Goal: Navigation & Orientation: Understand site structure

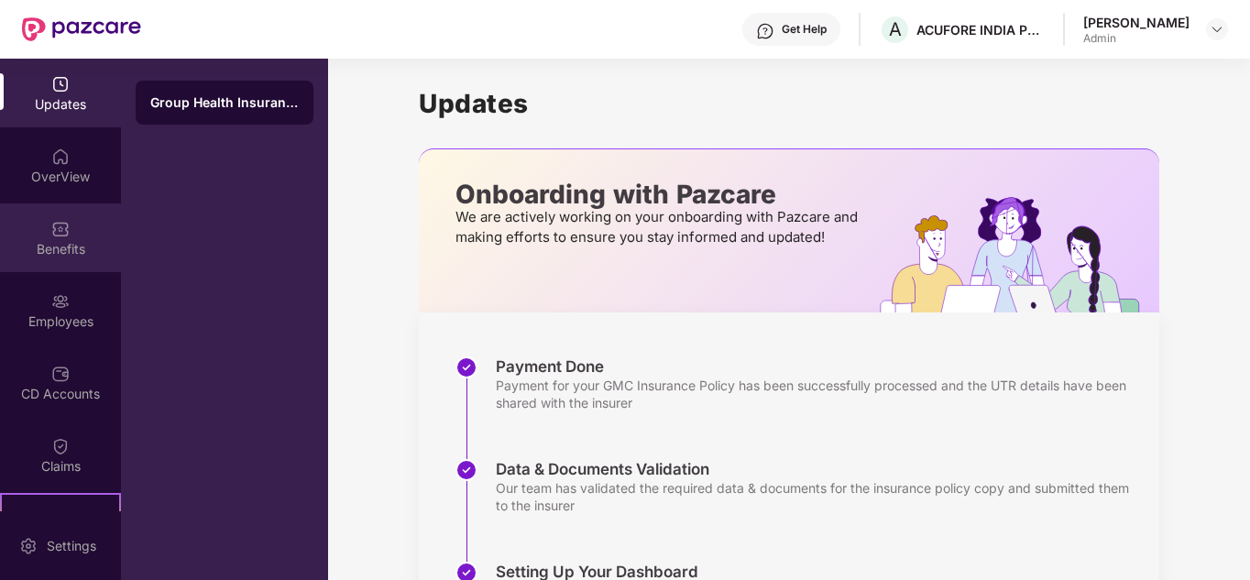
click at [71, 235] on div "Benefits" at bounding box center [60, 237] width 121 height 69
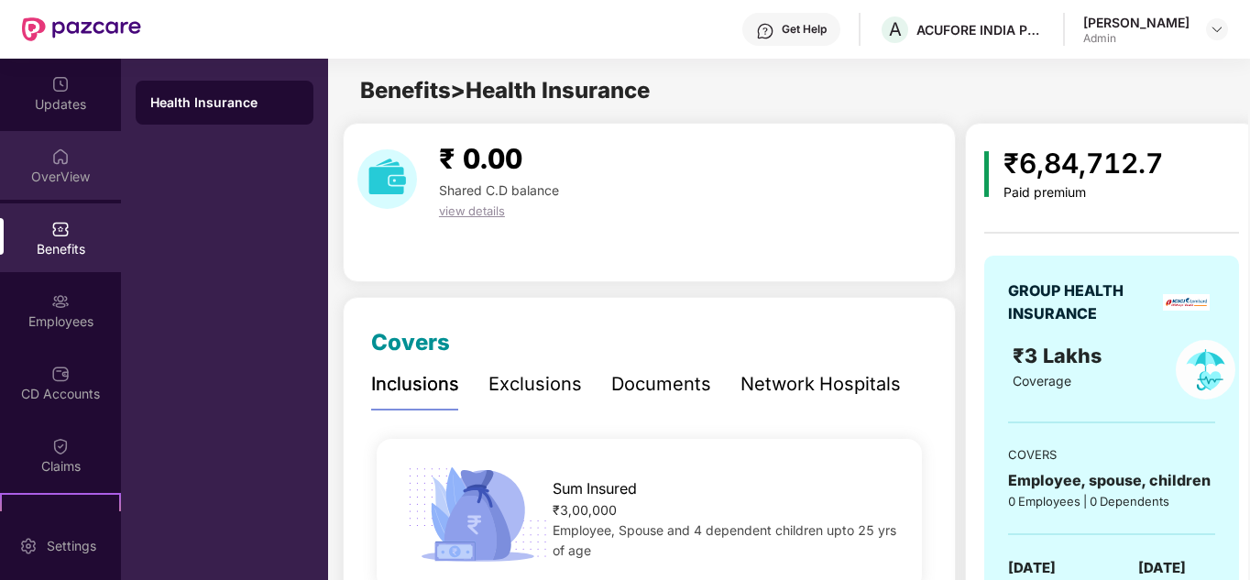
click at [71, 176] on div "OverView" at bounding box center [60, 177] width 121 height 18
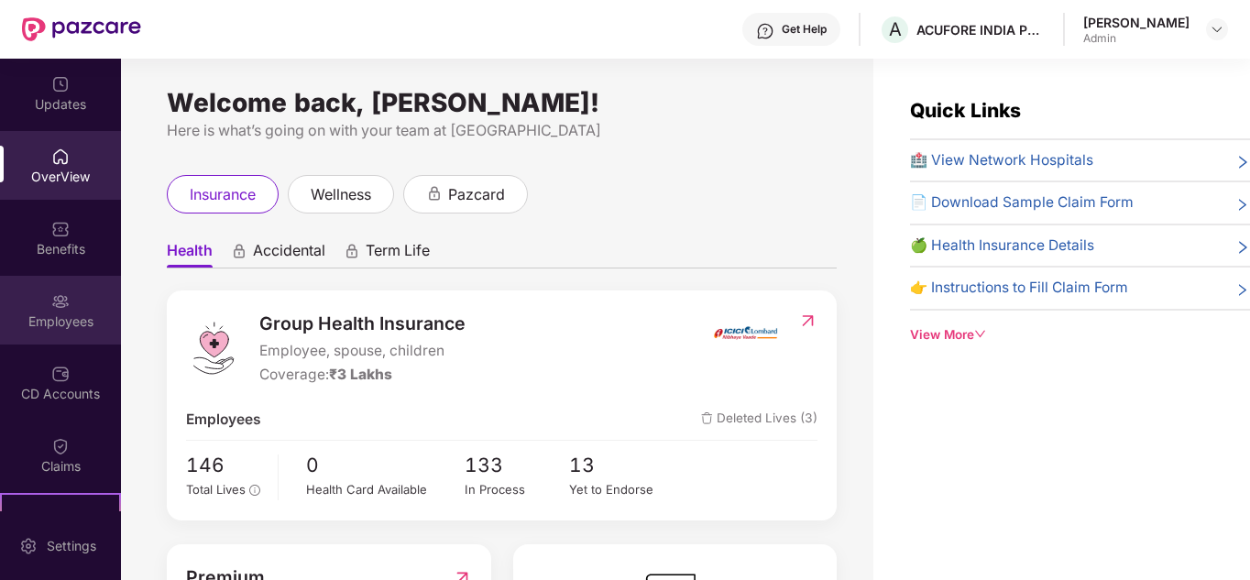
click at [51, 327] on div "Employees" at bounding box center [60, 321] width 121 height 18
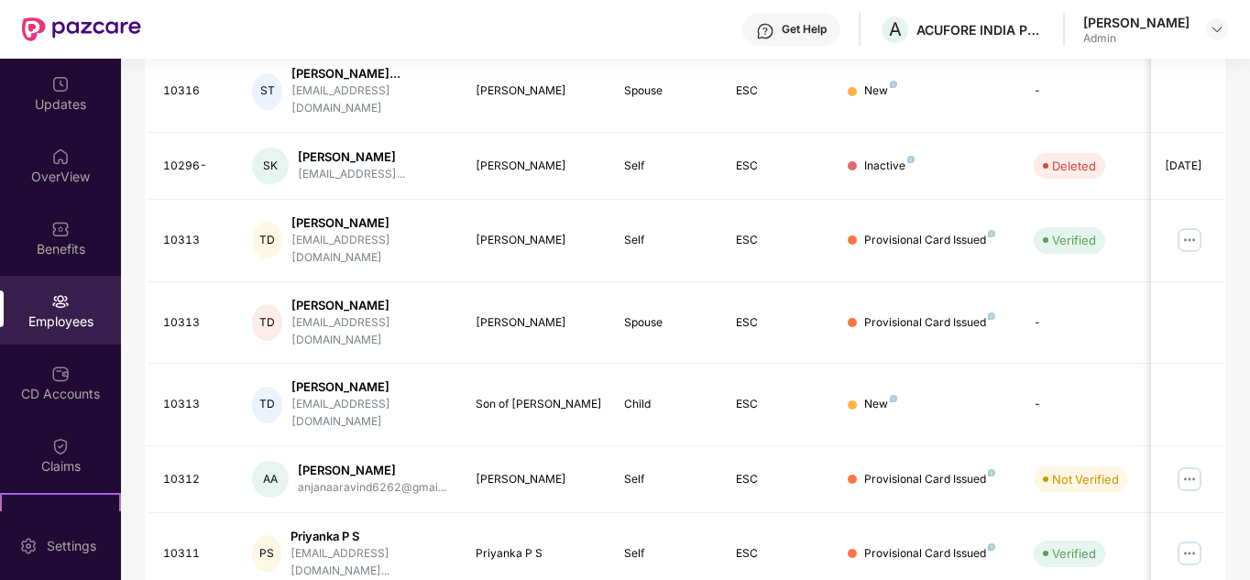
scroll to position [577, 0]
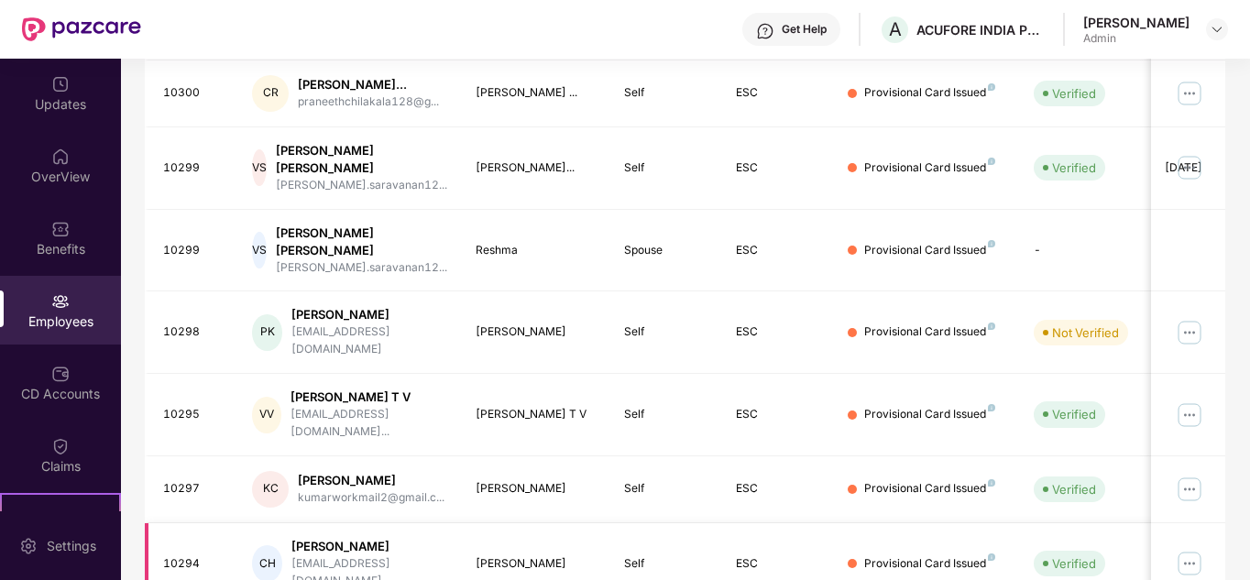
scroll to position [562, 0]
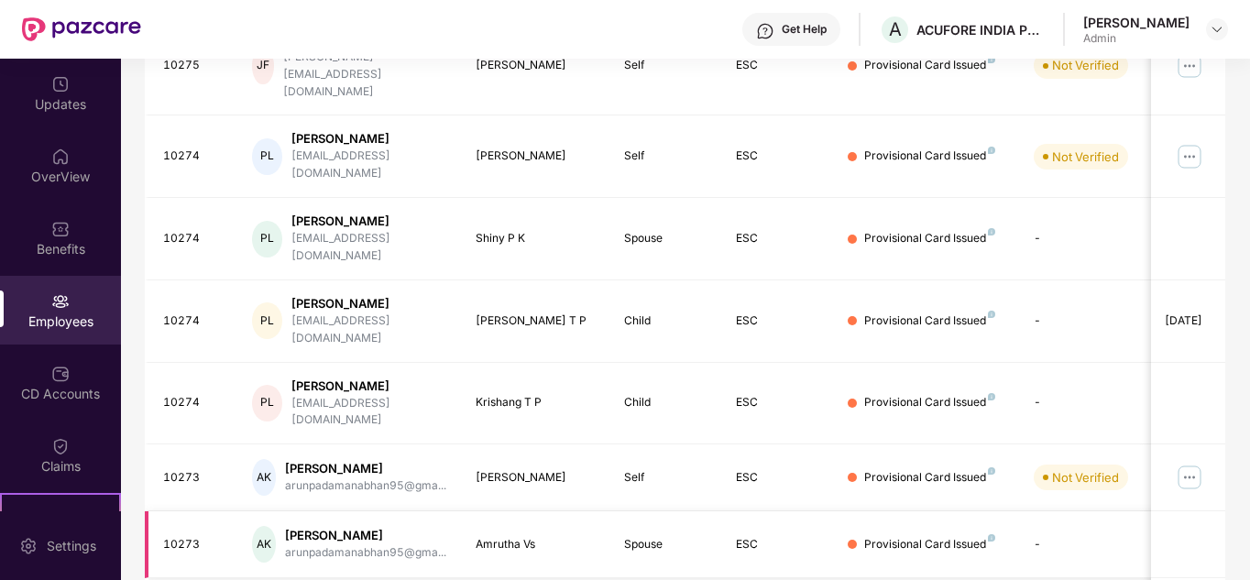
scroll to position [546, 0]
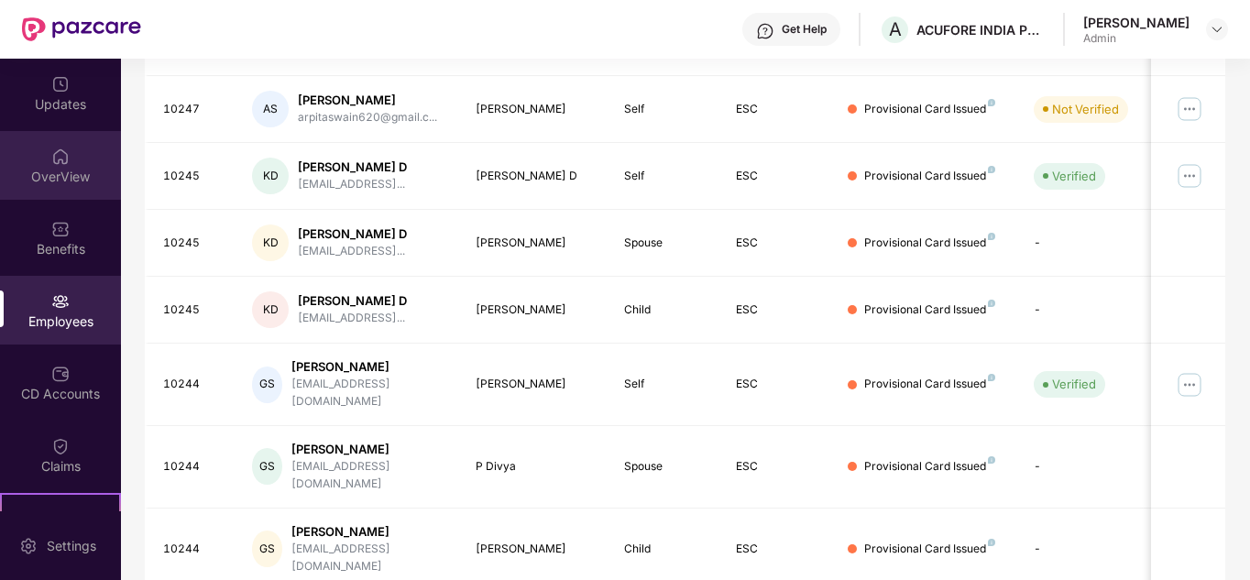
click at [67, 175] on div "OverView" at bounding box center [60, 177] width 121 height 18
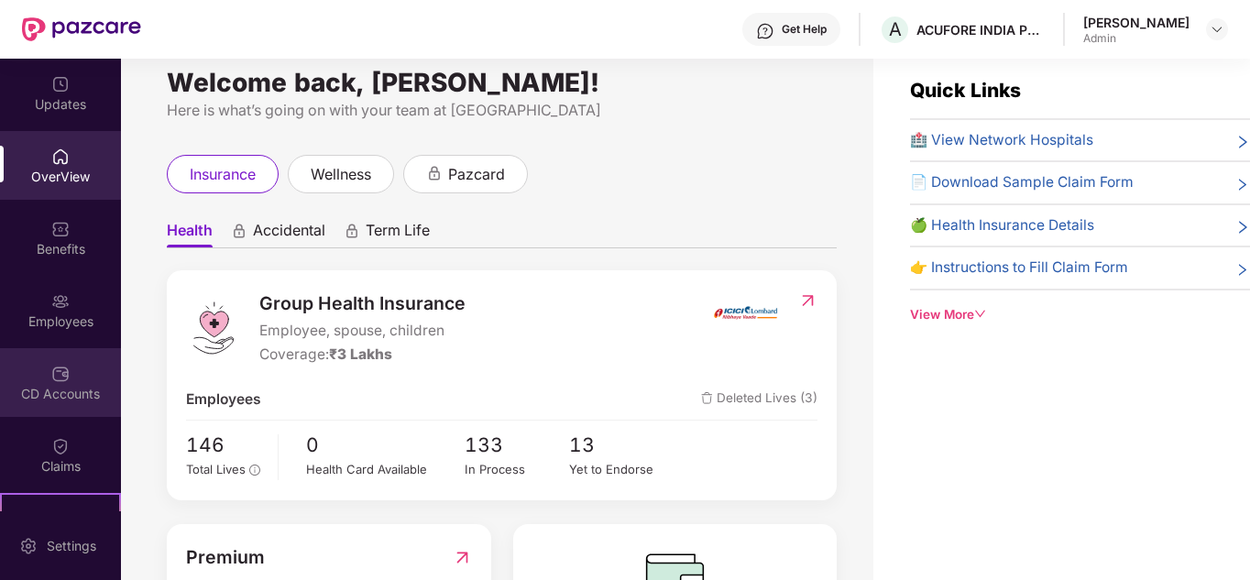
scroll to position [0, 0]
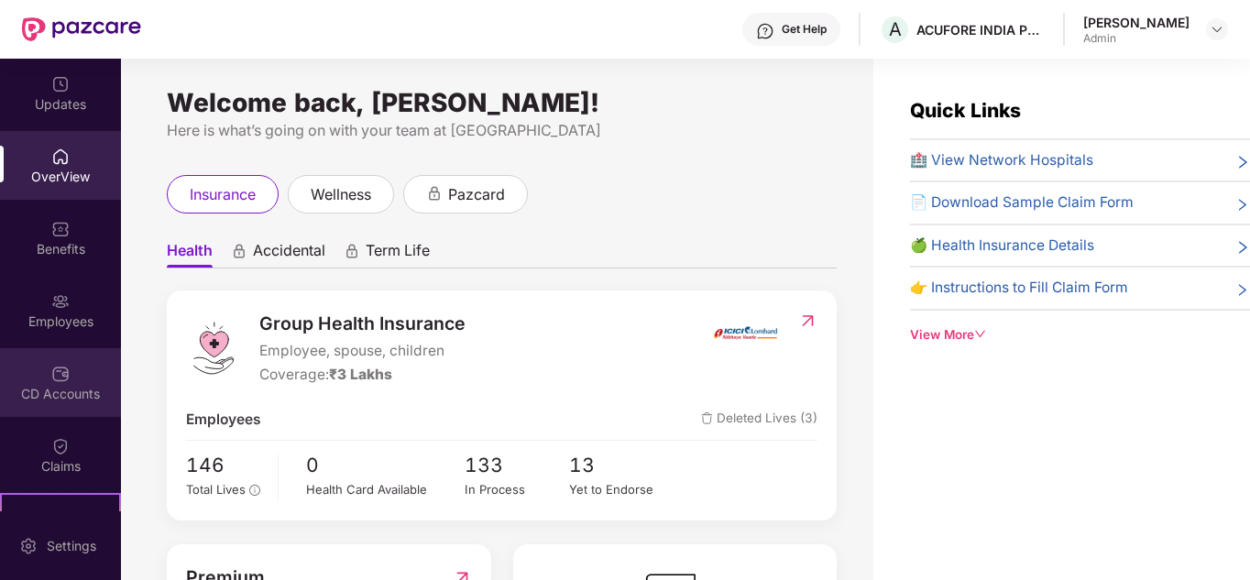
click at [56, 410] on div "CD Accounts" at bounding box center [60, 382] width 121 height 69
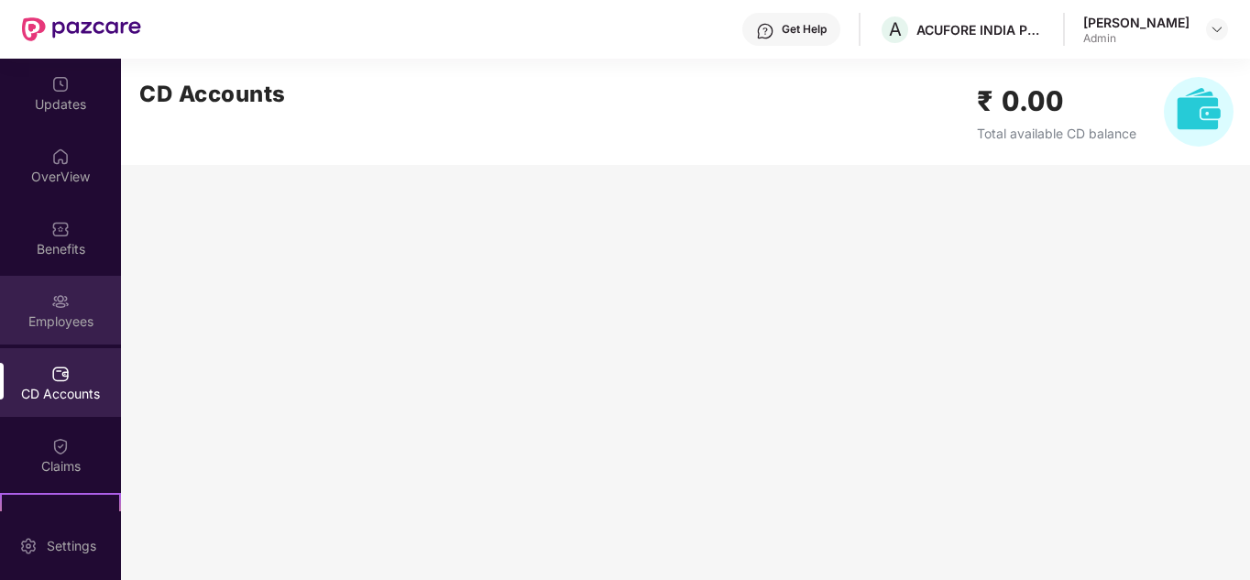
click at [60, 326] on div "Employees" at bounding box center [60, 321] width 121 height 18
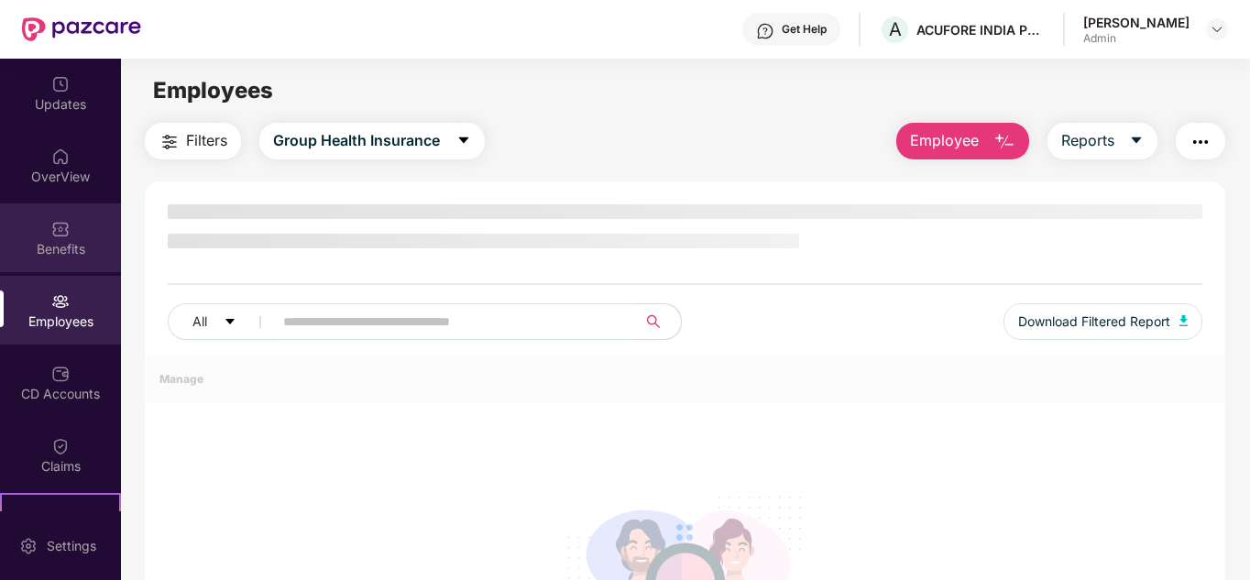
click at [66, 245] on div "Benefits" at bounding box center [60, 249] width 121 height 18
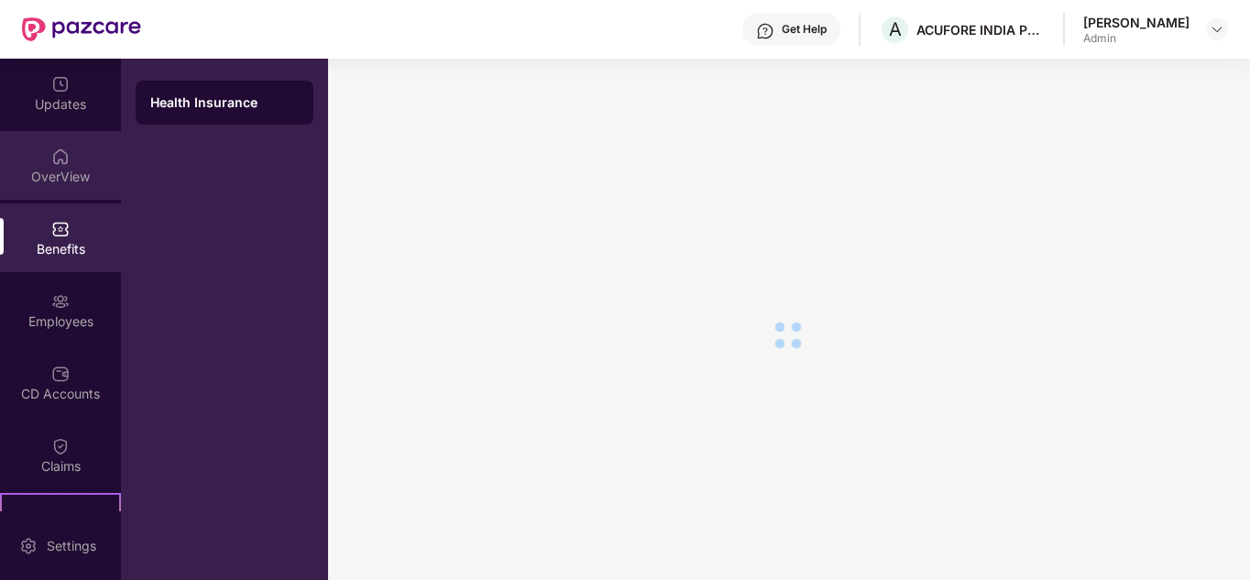
click at [65, 165] on img at bounding box center [60, 157] width 18 height 18
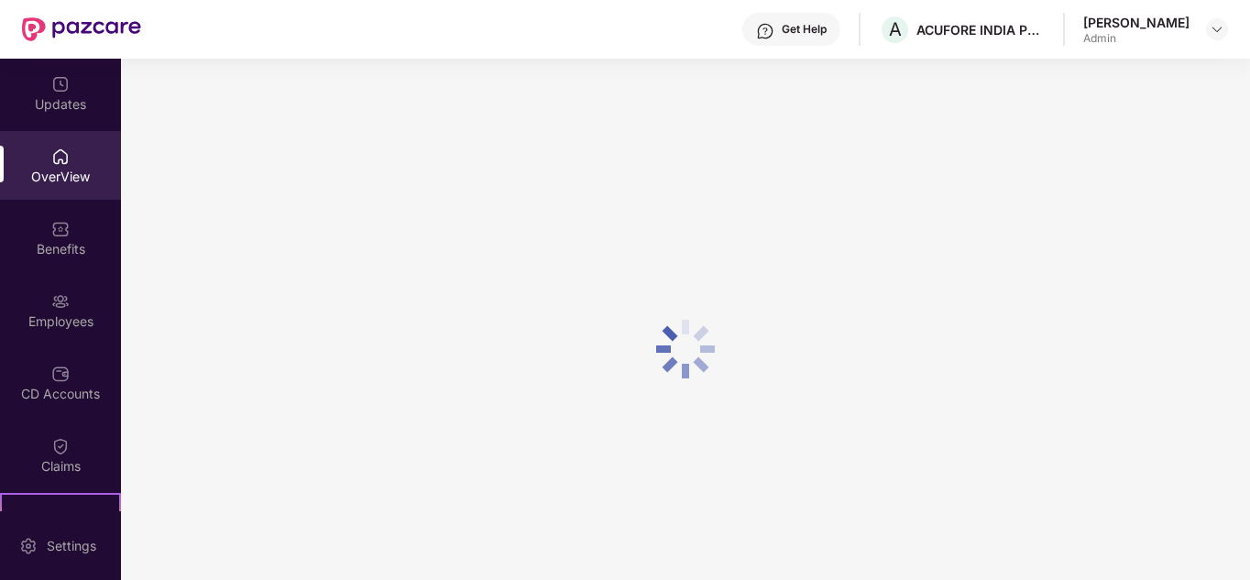
click at [51, 93] on div "Updates" at bounding box center [60, 93] width 121 height 69
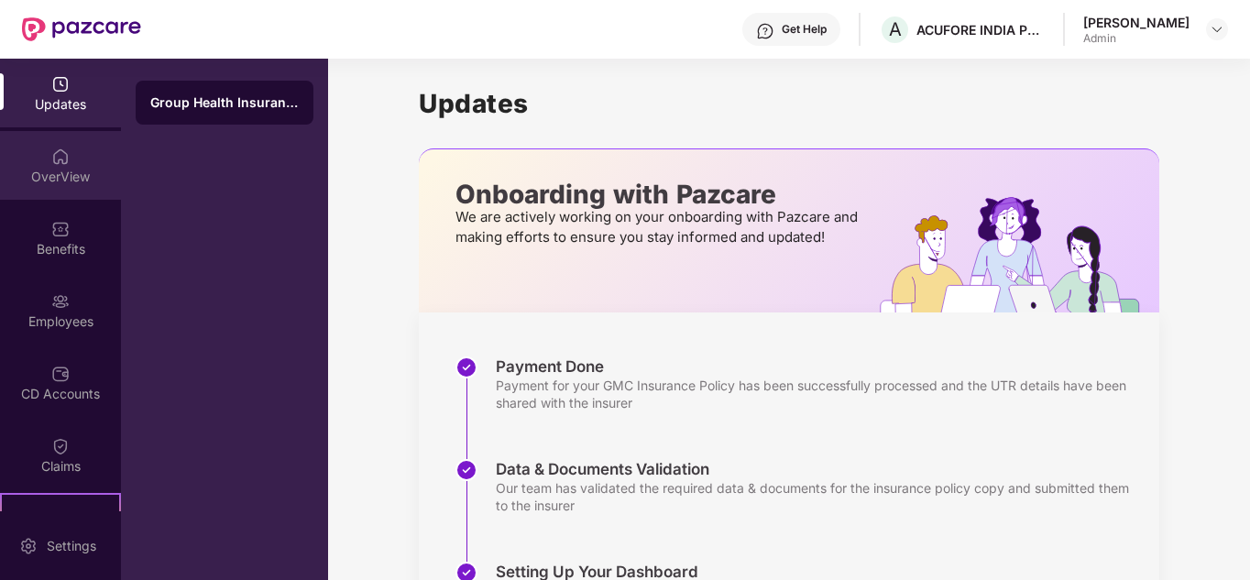
click at [60, 142] on div "OverView" at bounding box center [60, 165] width 121 height 69
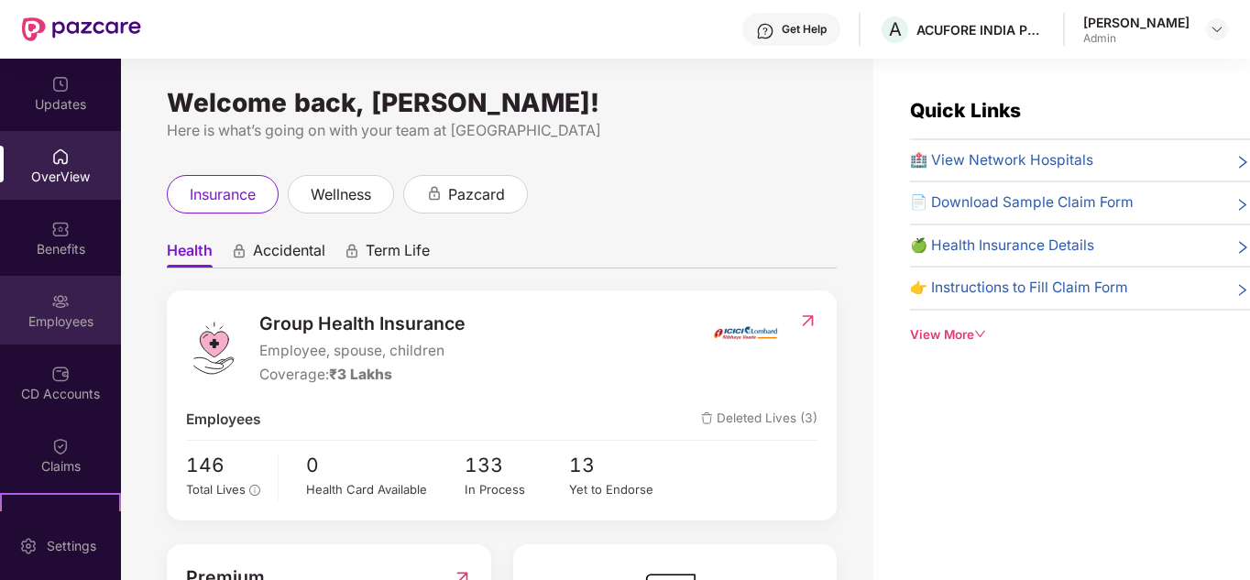
click at [80, 312] on div "Employees" at bounding box center [60, 321] width 121 height 18
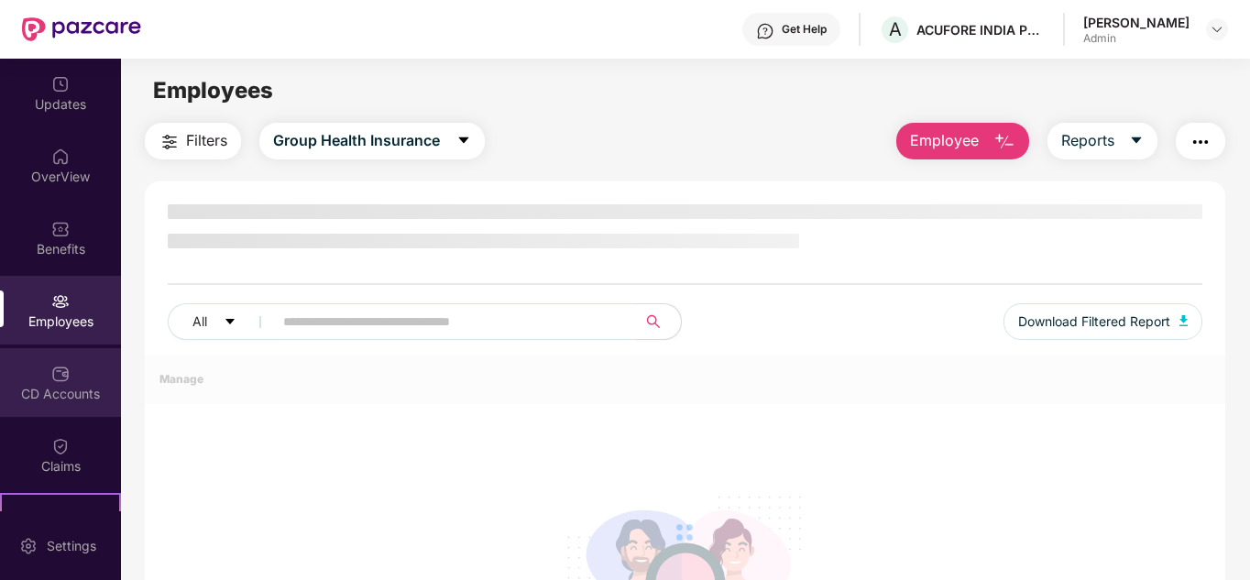
click at [60, 383] on div "CD Accounts" at bounding box center [60, 382] width 121 height 69
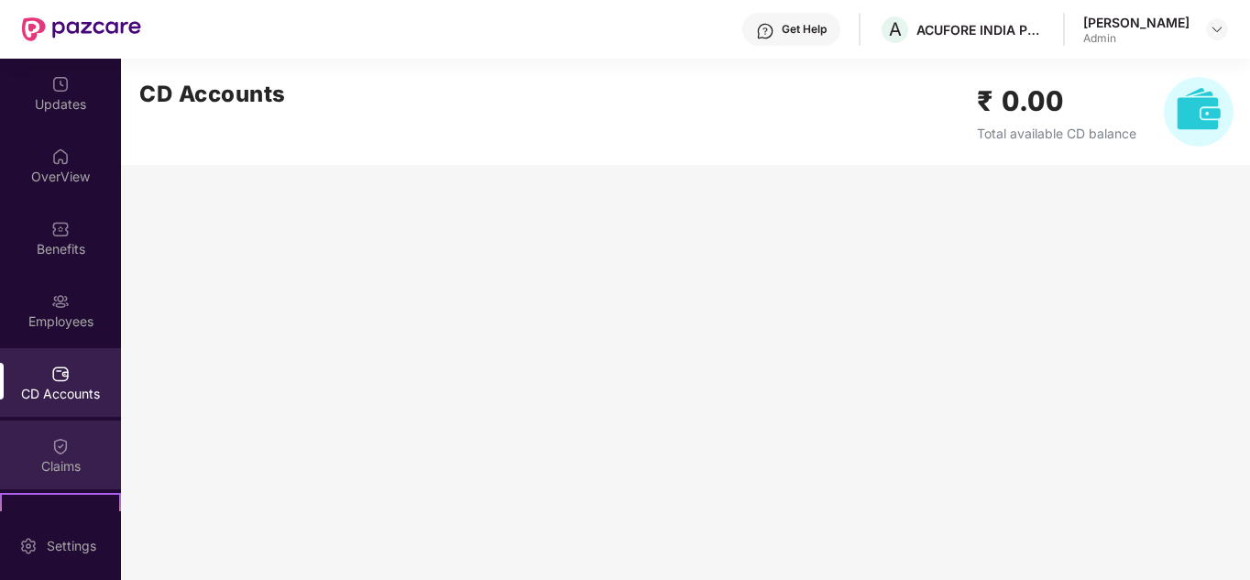
click at [55, 469] on div "Claims" at bounding box center [60, 466] width 121 height 18
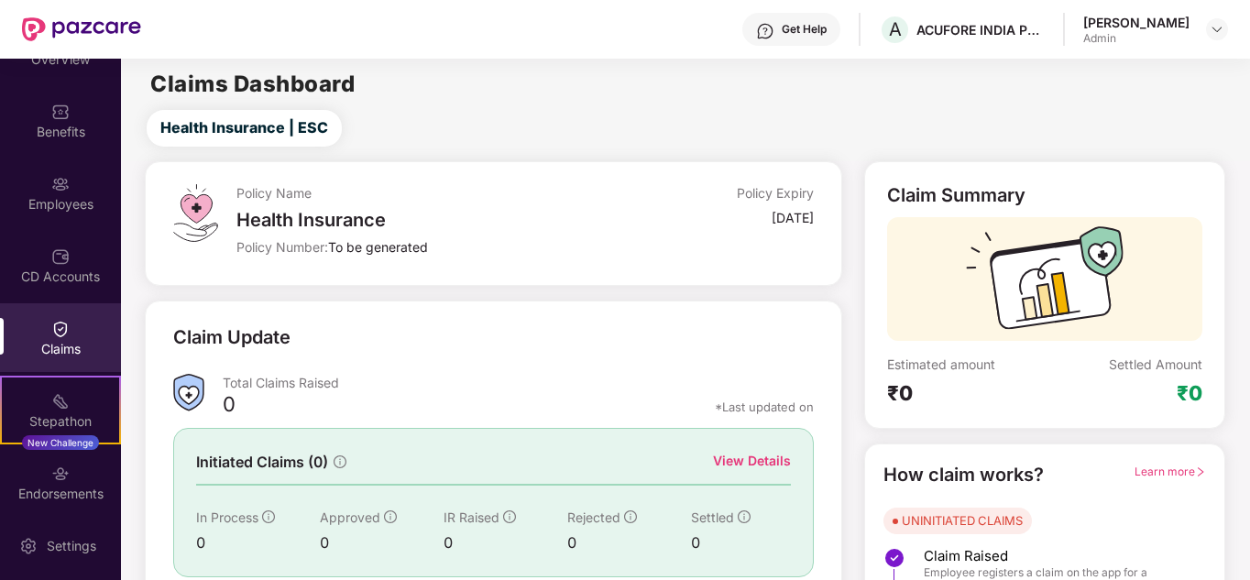
scroll to position [183, 0]
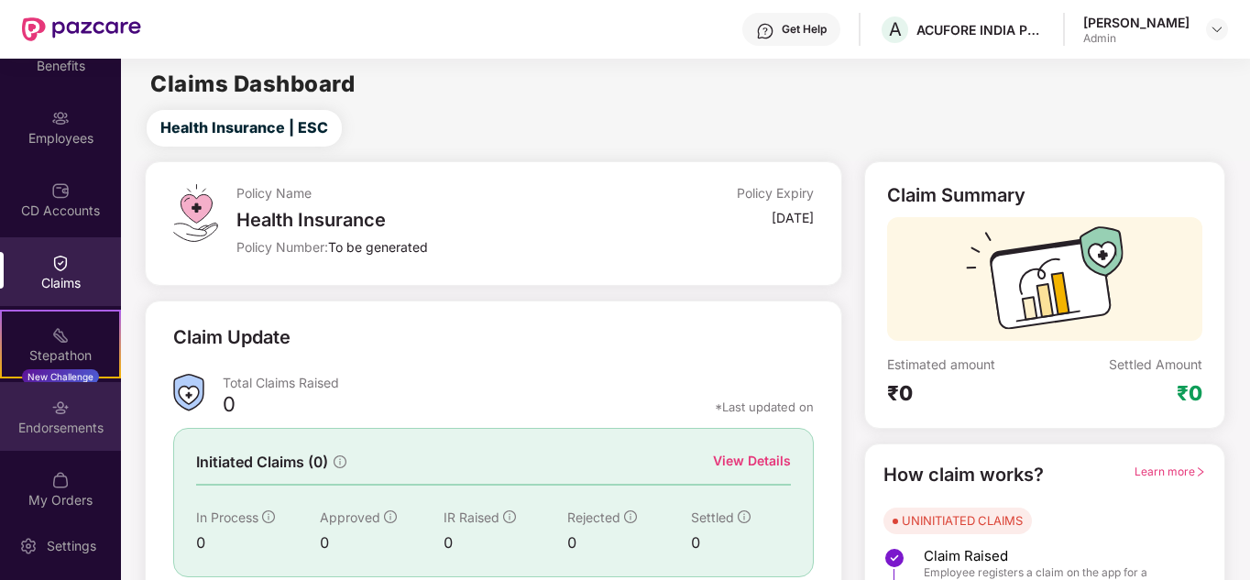
click at [55, 399] on img at bounding box center [60, 408] width 18 height 18
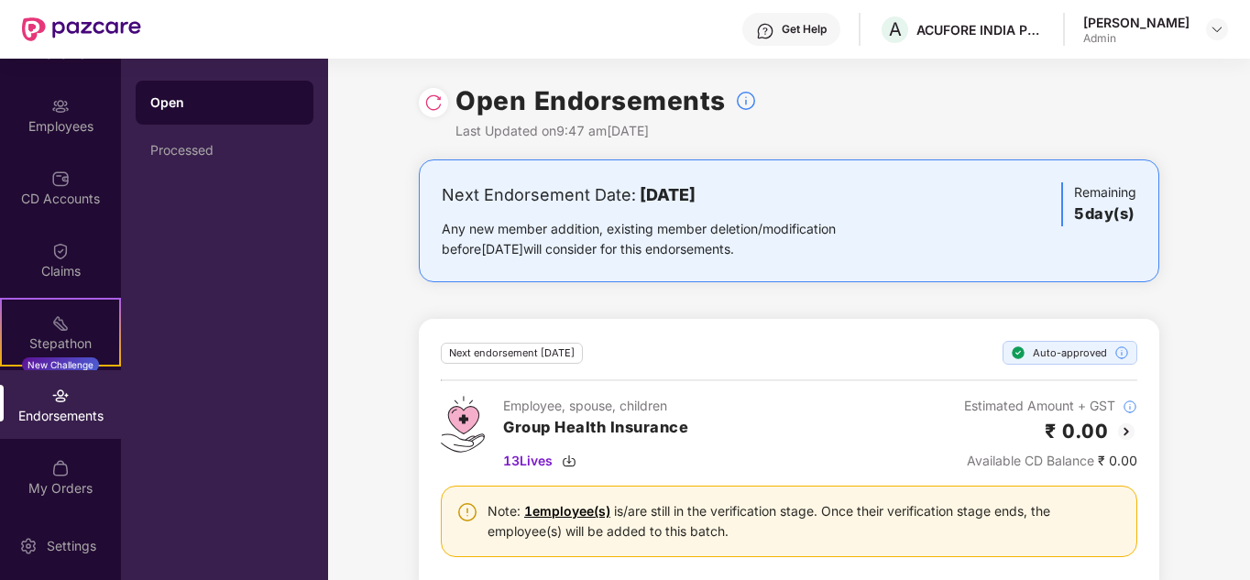
scroll to position [199, 0]
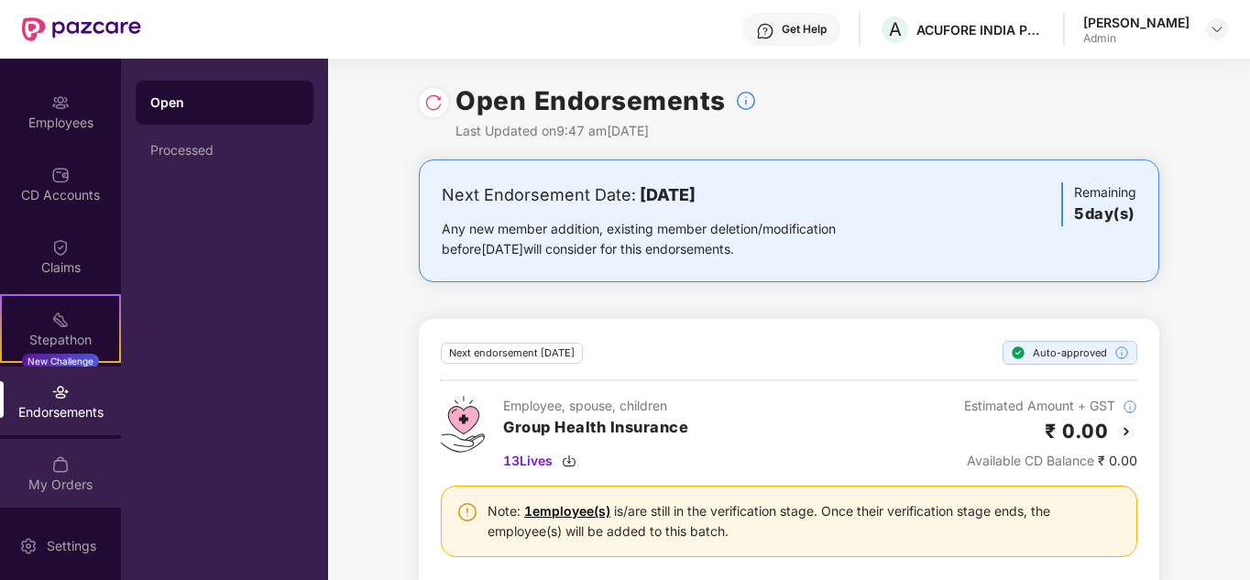
click at [52, 474] on div "My Orders" at bounding box center [60, 473] width 121 height 69
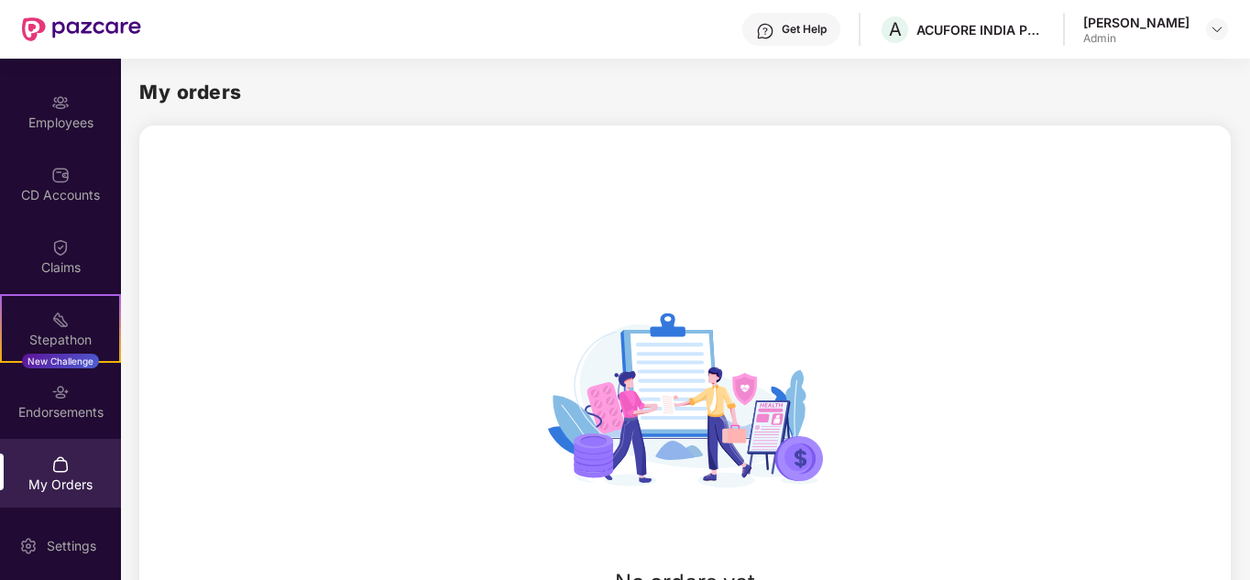
drag, startPoint x: 54, startPoint y: 266, endPoint x: 54, endPoint y: 219, distance: 46.7
click at [54, 265] on div "Claims" at bounding box center [60, 267] width 121 height 18
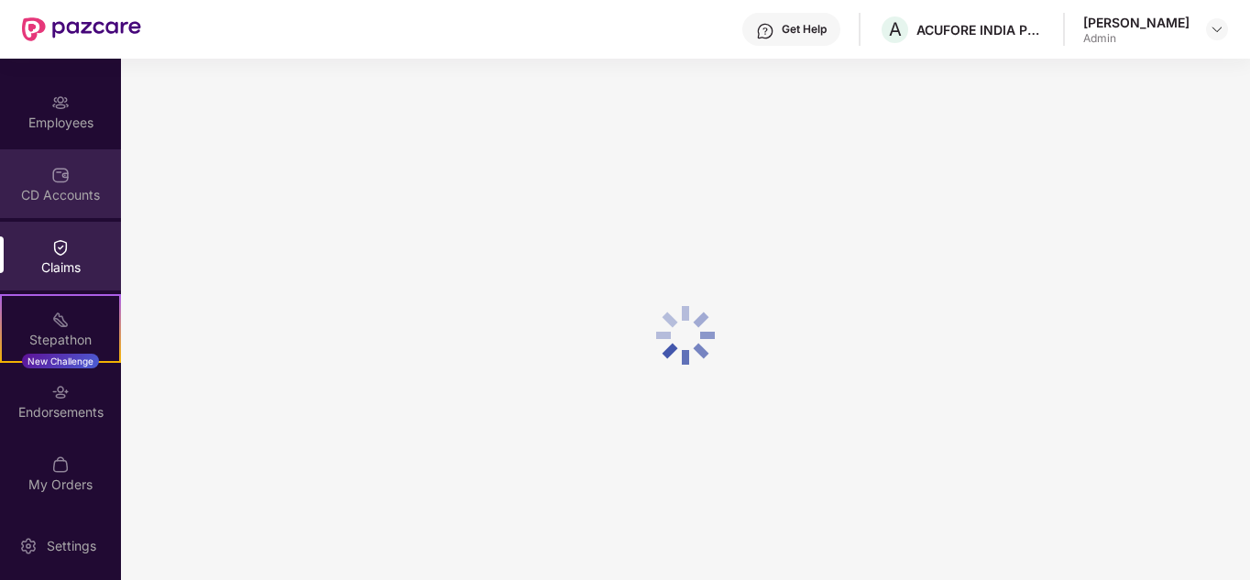
click at [60, 199] on div "CD Accounts" at bounding box center [60, 195] width 121 height 18
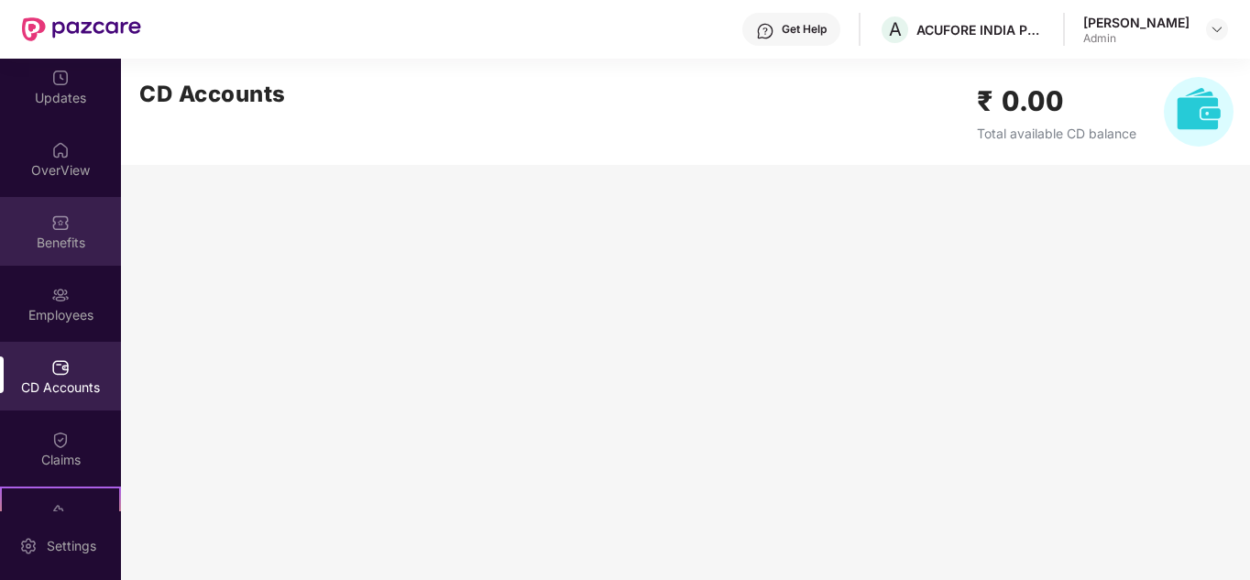
scroll to position [0, 0]
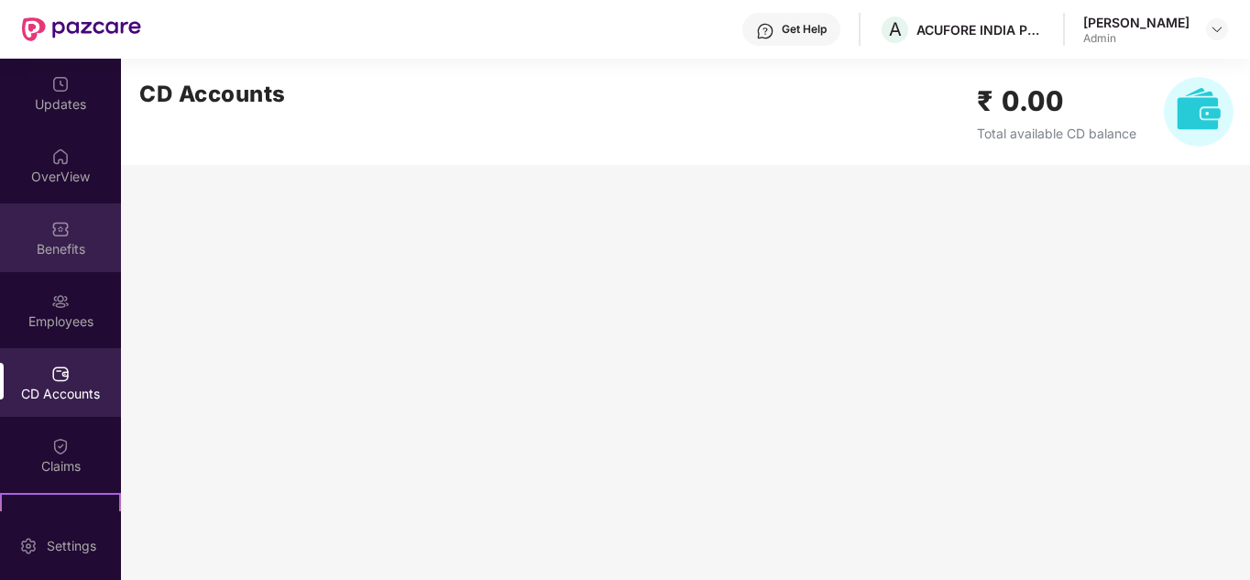
click at [65, 226] on img at bounding box center [60, 229] width 18 height 18
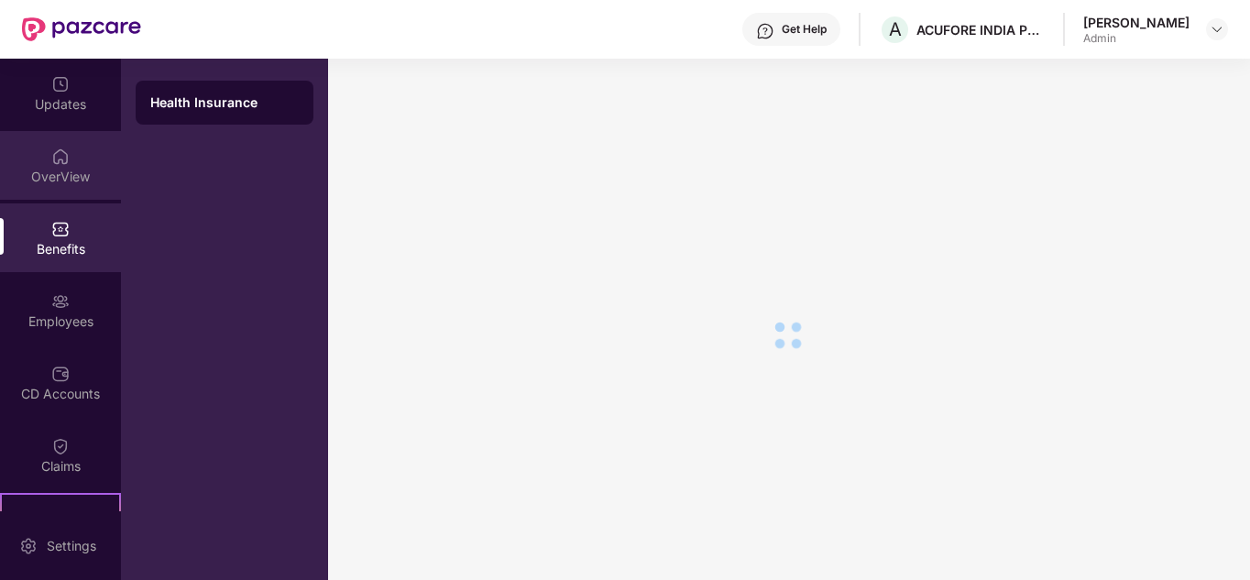
click at [57, 180] on div "OverView" at bounding box center [60, 177] width 121 height 18
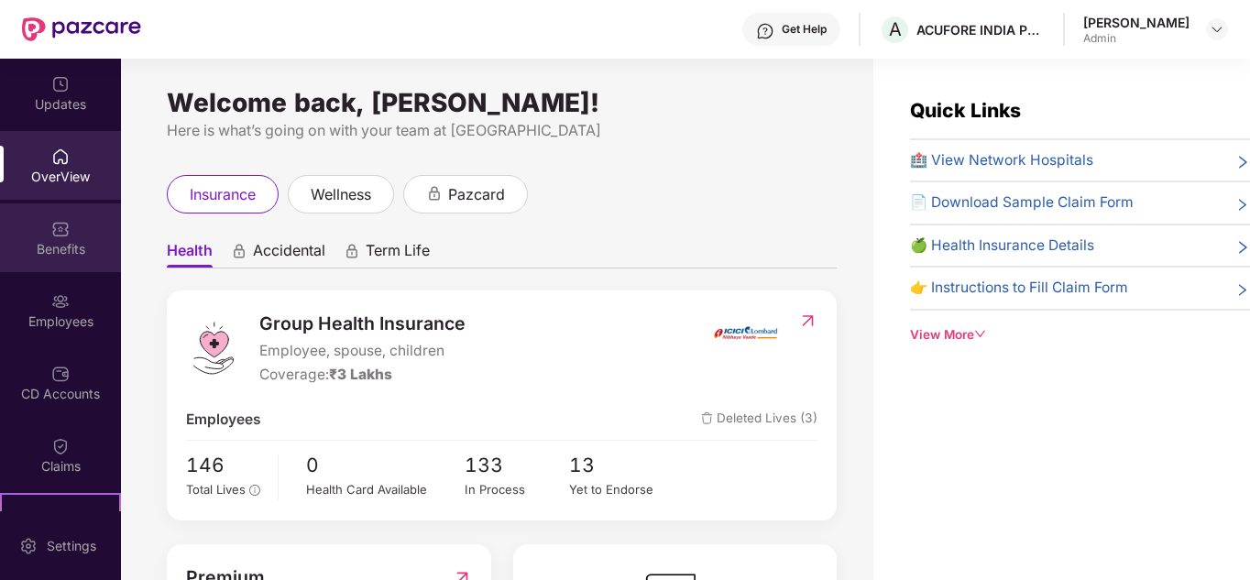
click at [61, 246] on div "Benefits" at bounding box center [60, 249] width 121 height 18
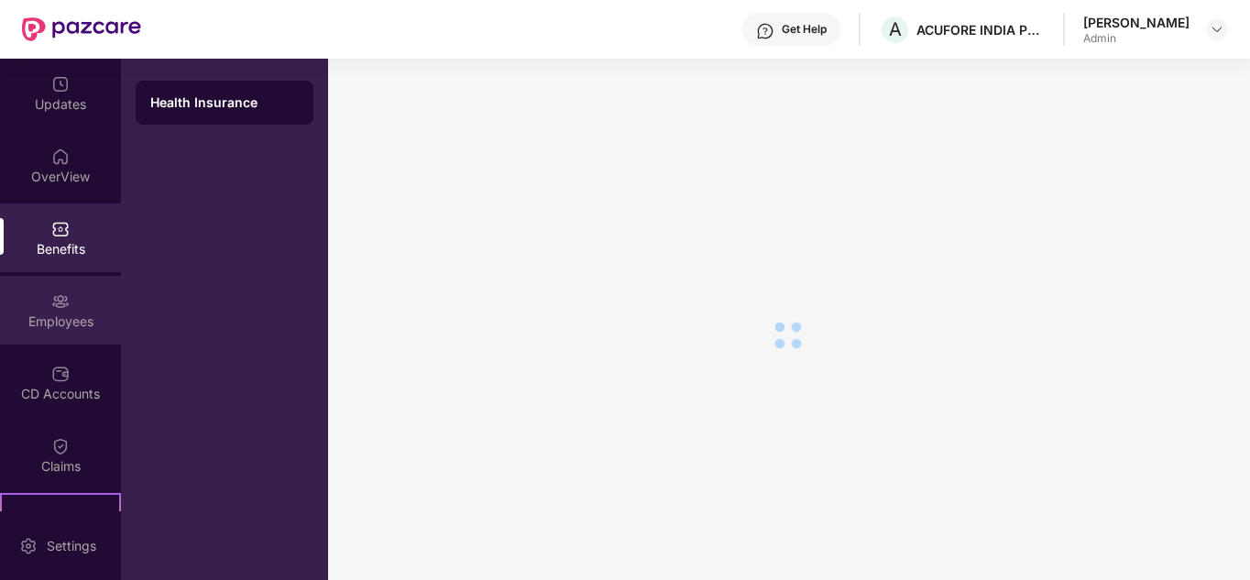
click at [56, 315] on div "Employees" at bounding box center [60, 321] width 121 height 18
